Goal: Task Accomplishment & Management: Use online tool/utility

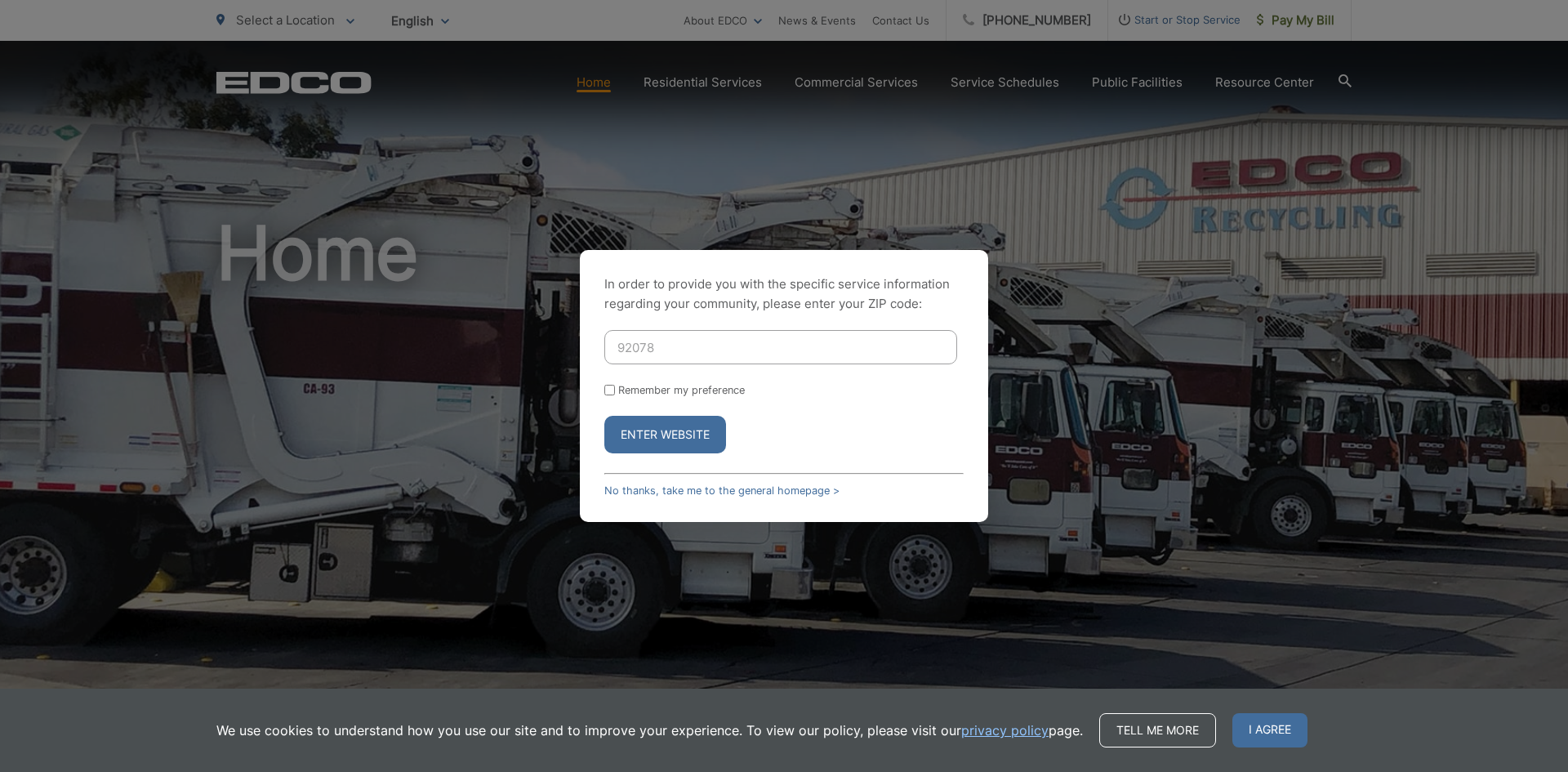
click at [614, 388] on input "Remember my preference" at bounding box center [610, 391] width 11 height 11
checkbox input "true"
click at [680, 446] on button "Enter Website" at bounding box center [665, 434] width 122 height 38
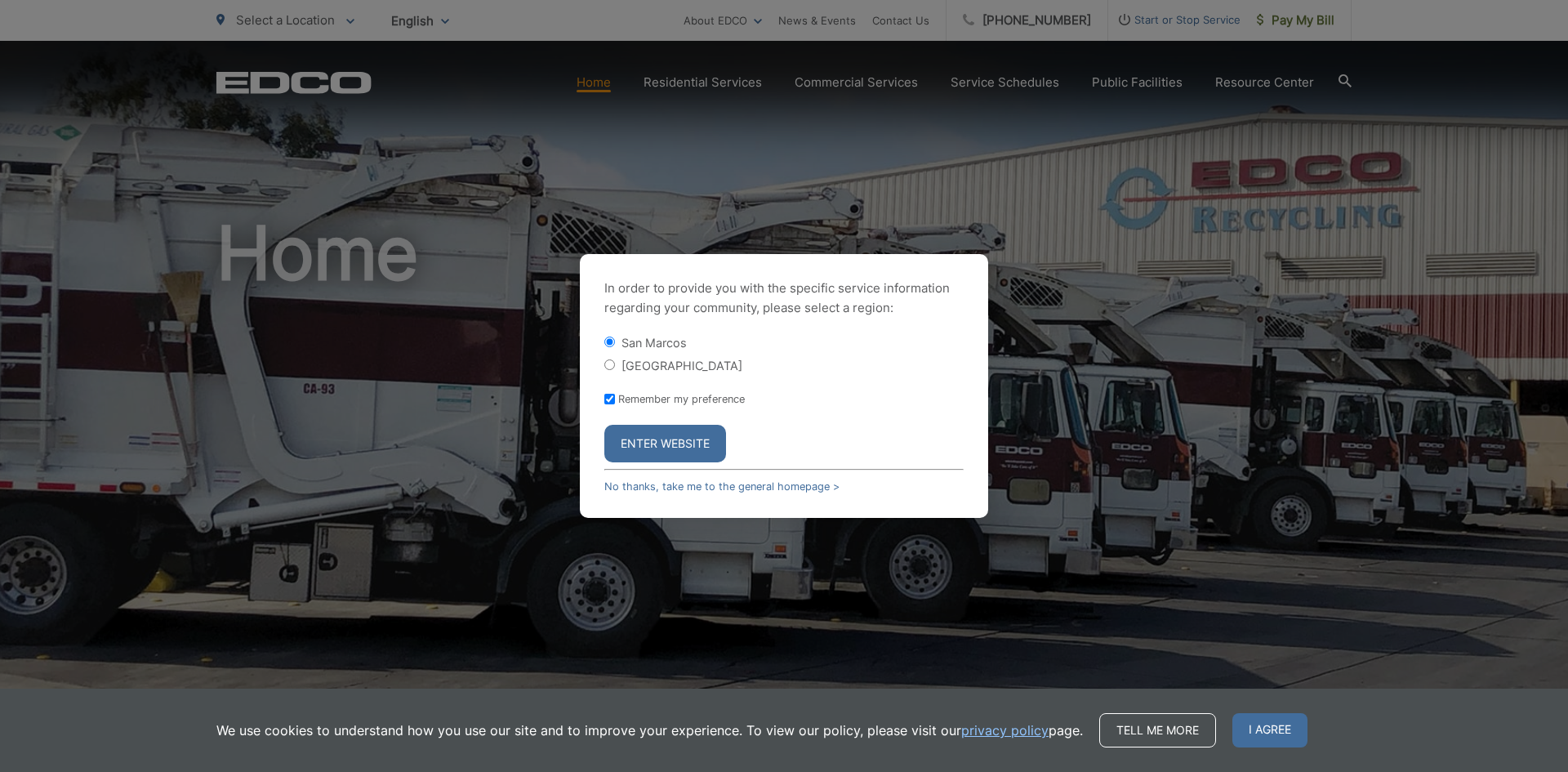
click at [660, 438] on button "Enter Website" at bounding box center [665, 443] width 122 height 38
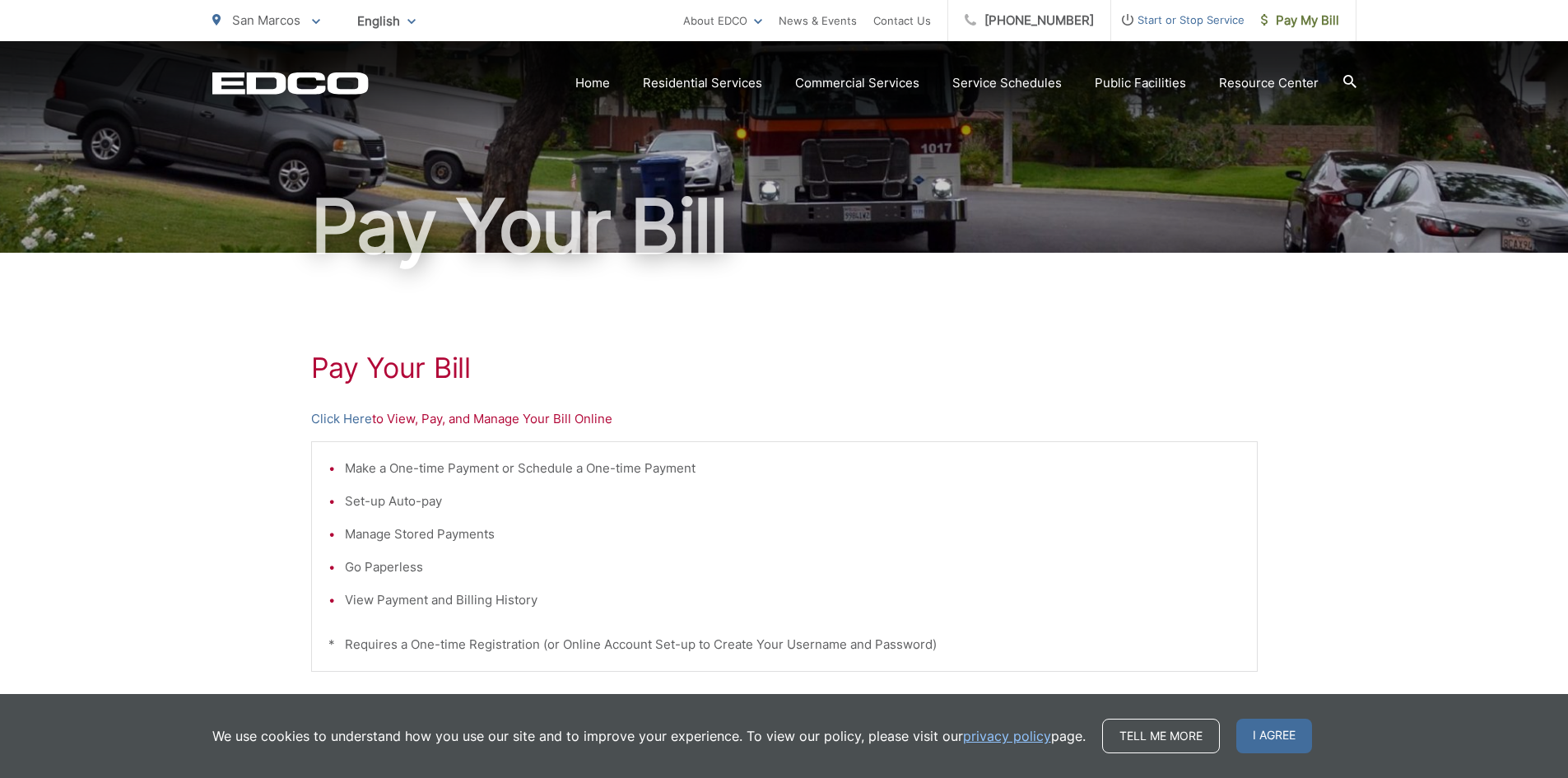
scroll to position [106, 0]
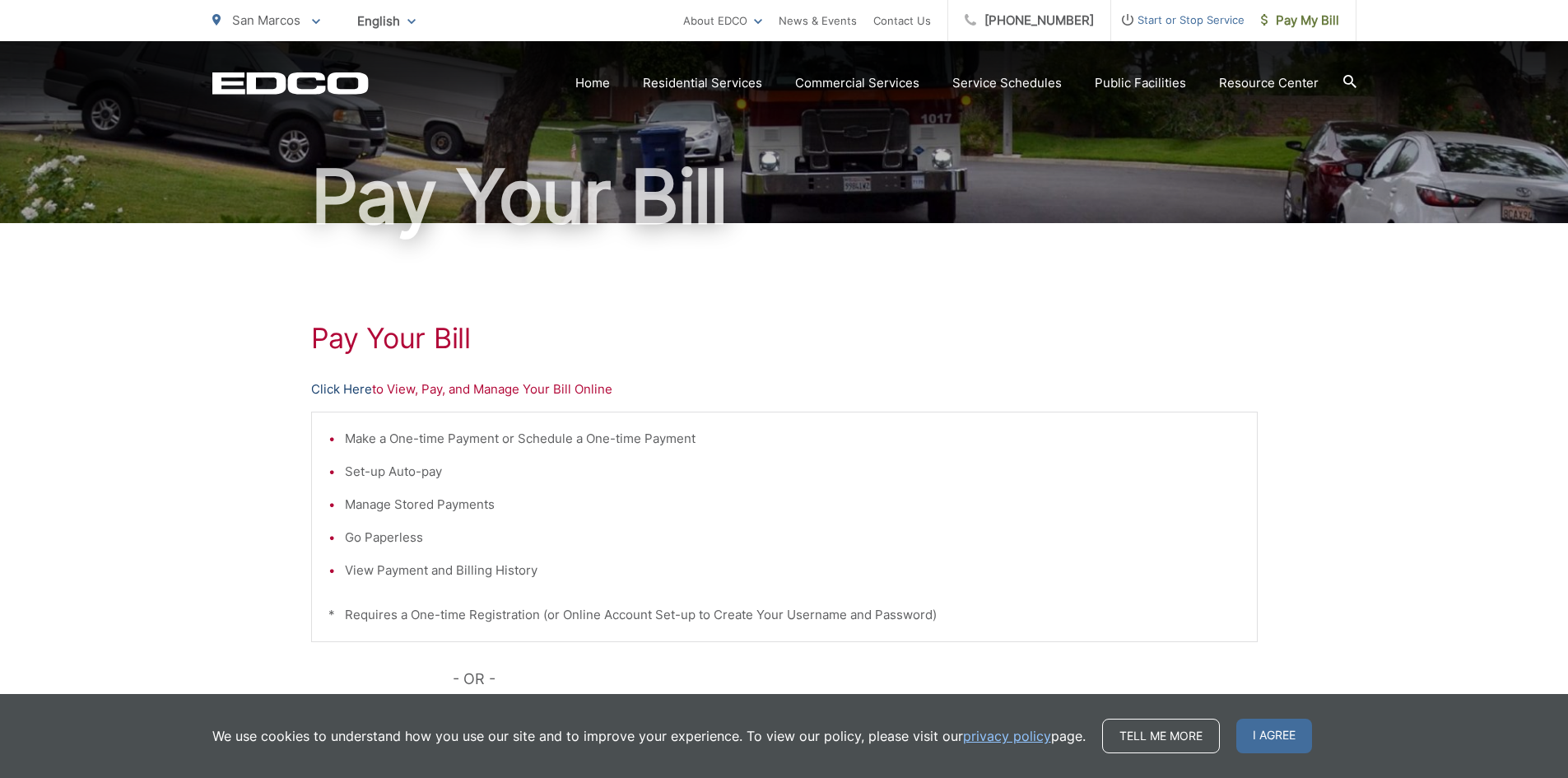
click at [344, 389] on link "Click Here" at bounding box center [341, 389] width 60 height 20
